Goal: Task Accomplishment & Management: Use online tool/utility

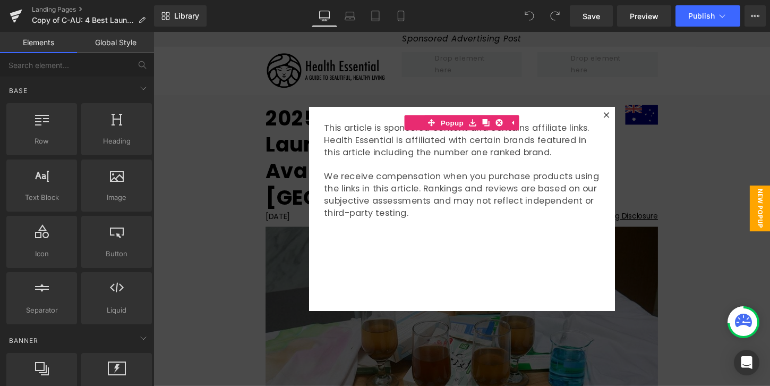
click at [262, 140] on div at bounding box center [475, 216] width 643 height 369
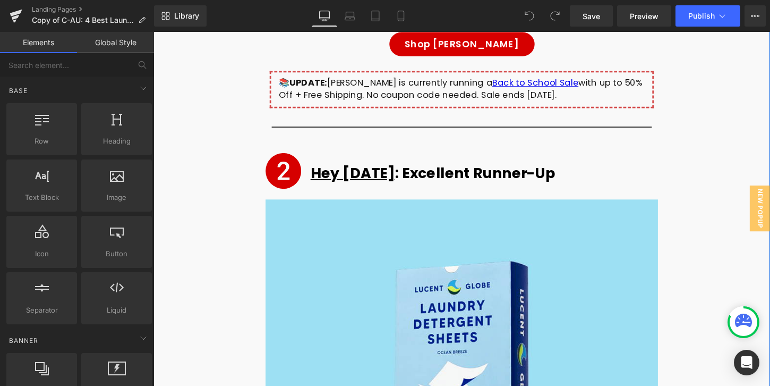
scroll to position [3983, 0]
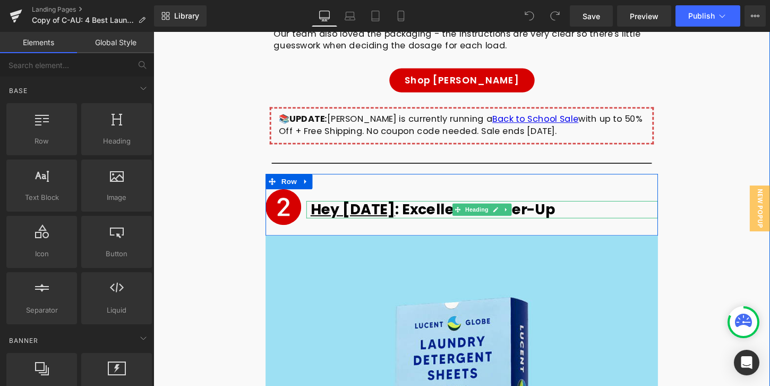
click at [449, 208] on h2 "Hey [DATE] : Excellent Runner-Up" at bounding box center [498, 217] width 362 height 18
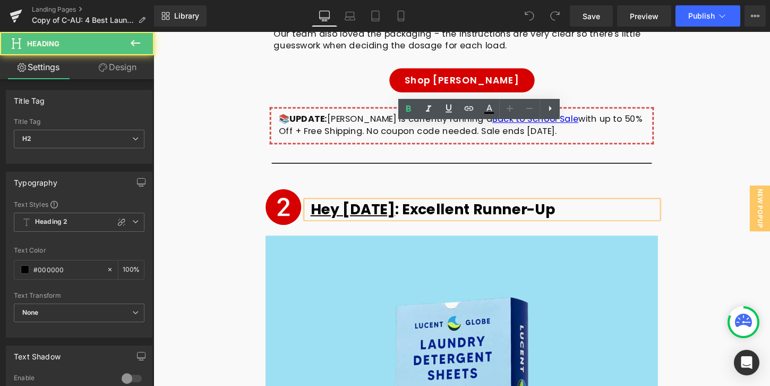
click at [399, 206] on u "Hey [DATE]" at bounding box center [361, 216] width 88 height 21
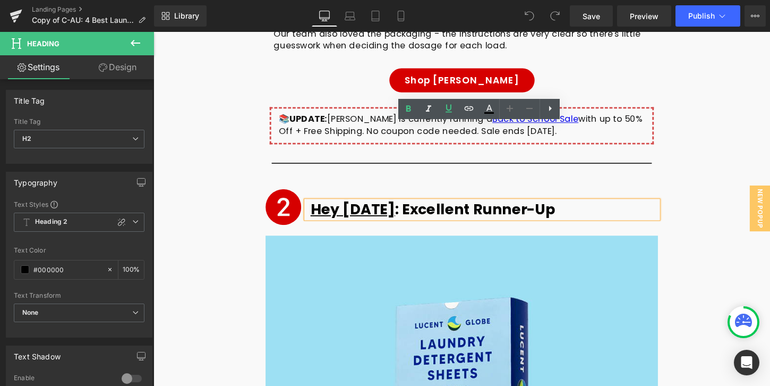
click at [410, 208] on h2 "Hey [DATE] : Excellent Runner-Up" at bounding box center [498, 217] width 362 height 18
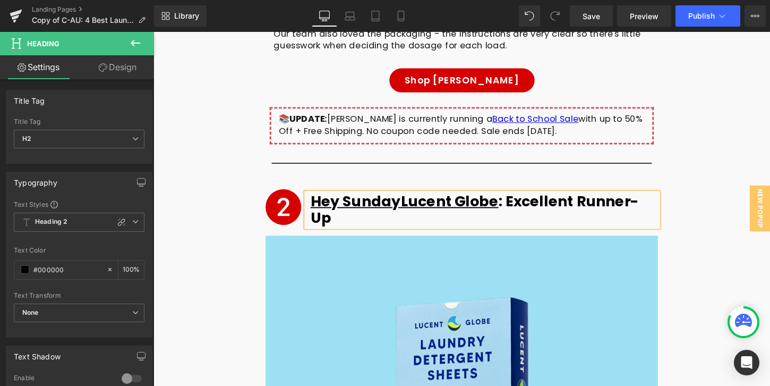
click at [412, 198] on u "Hey SundayLucent Globe" at bounding box center [415, 208] width 196 height 21
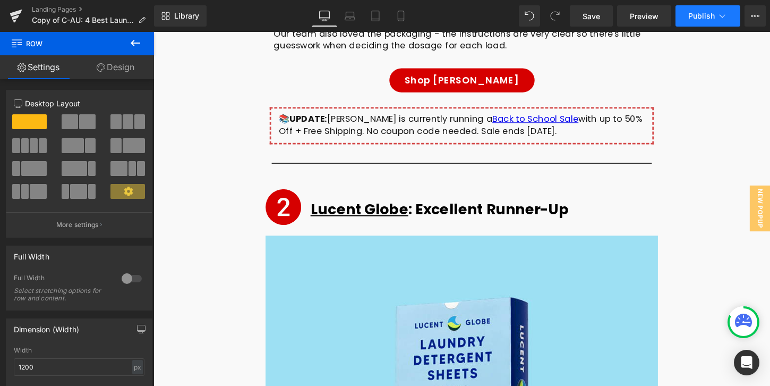
click at [705, 21] on button "Publish" at bounding box center [708, 15] width 65 height 21
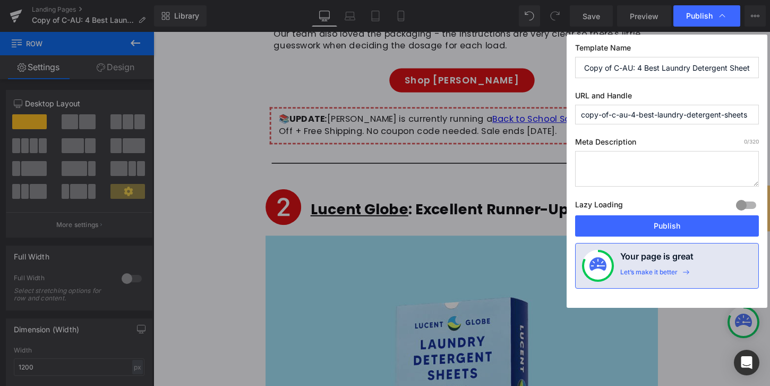
click at [689, 117] on input "copy-of-c-au-4-best-laundry-detergent-sheets" at bounding box center [667, 115] width 184 height 20
paste input "he-article-laundry-topfive-researcher-au"
type input "he-article-laundry-topfive-researcher-aus"
click at [677, 60] on input "Copy of C-AU: 4 Best Laundry Detergent Sheets" at bounding box center [667, 67] width 184 height 21
type input "C-AU: 4 Best Laundry Detergent Sheets"
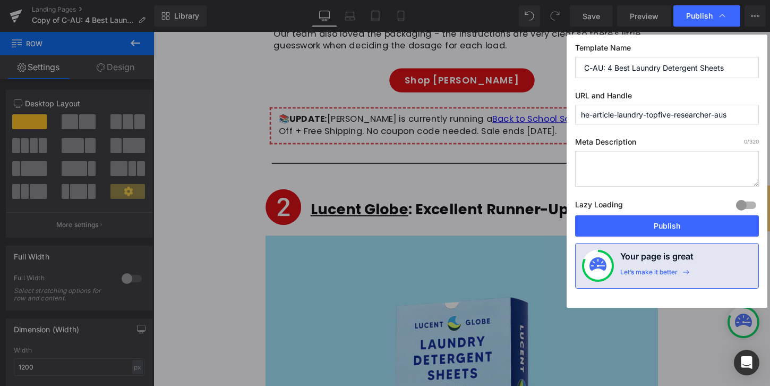
drag, startPoint x: 613, startPoint y: 69, endPoint x: 537, endPoint y: 55, distance: 77.7
click at [537, 55] on div "Publish Template Name C-AU: 4 Best Laundry Detergent Sheets URL and Handle he-a…" at bounding box center [385, 193] width 770 height 386
click at [616, 227] on button "Publish" at bounding box center [667, 225] width 184 height 21
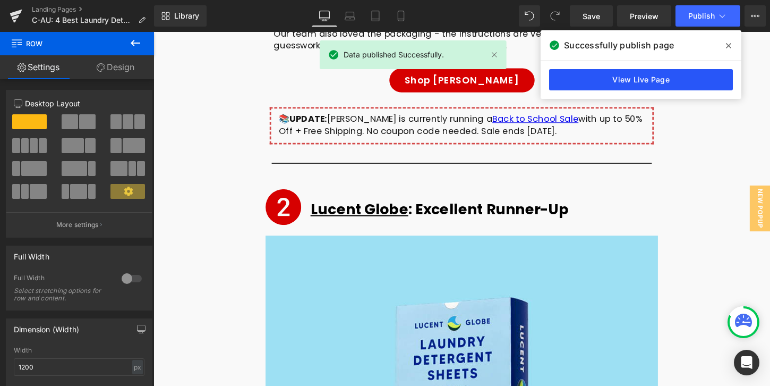
click at [663, 75] on link "View Live Page" at bounding box center [641, 79] width 184 height 21
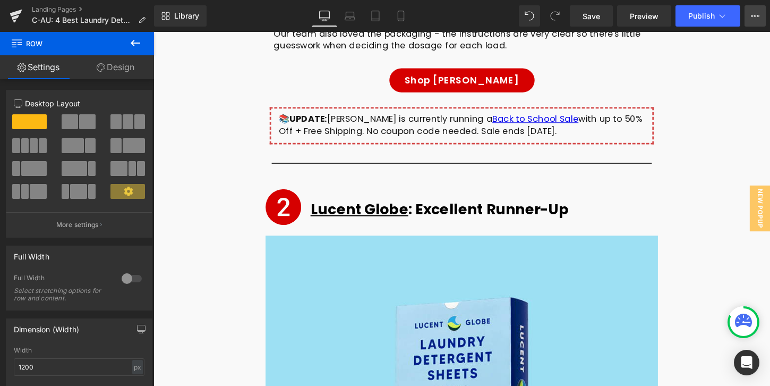
click at [760, 15] on button "View Live Page View with current Template Save Template to Library Schedule Pub…" at bounding box center [755, 15] width 21 height 21
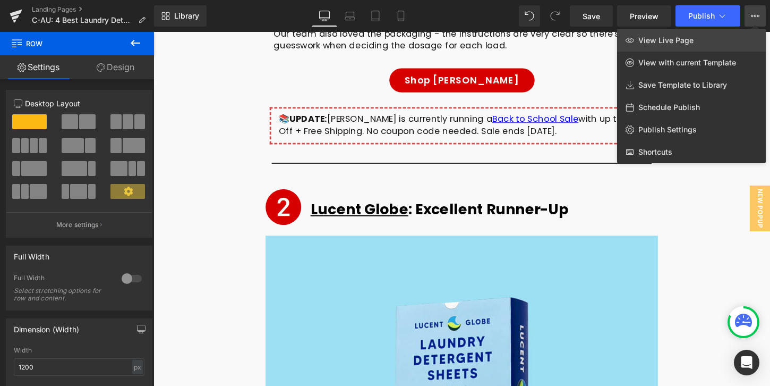
click at [657, 44] on span "View Live Page" at bounding box center [666, 41] width 55 height 10
